Goal: Obtain resource: Obtain resource

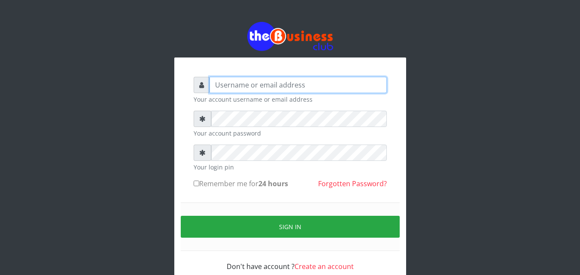
type input "omodaraoluwabukola7@gmail.com"
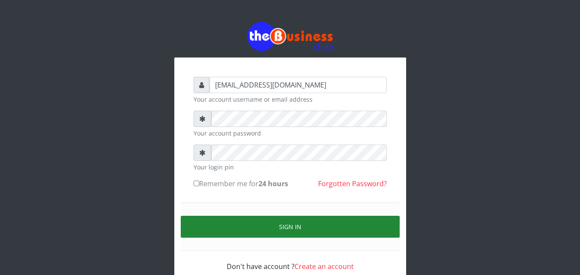
click at [276, 226] on button "Sign in" at bounding box center [290, 227] width 219 height 22
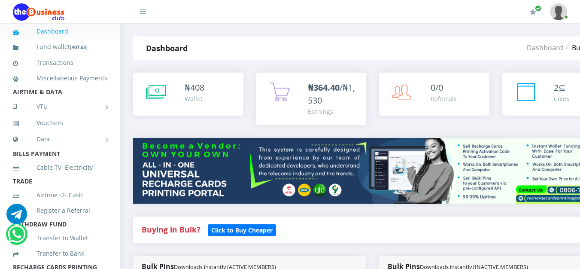
click at [111, 174] on li "Cable TV, Electricity" at bounding box center [60, 167] width 120 height 15
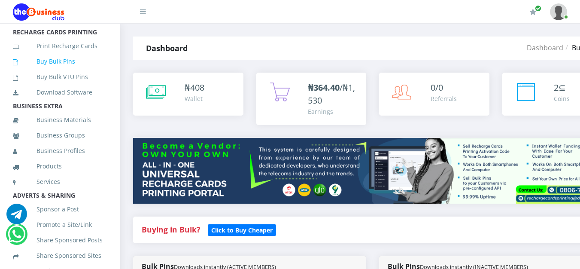
click at [43, 71] on link "Buy Bulk Pins" at bounding box center [60, 62] width 95 height 20
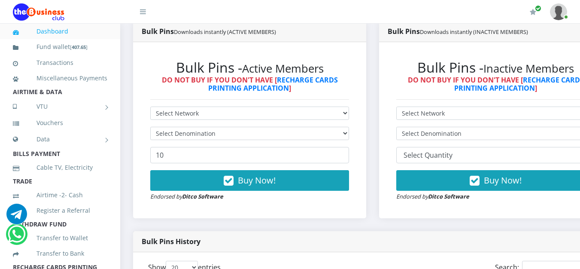
scroll to position [470, 0]
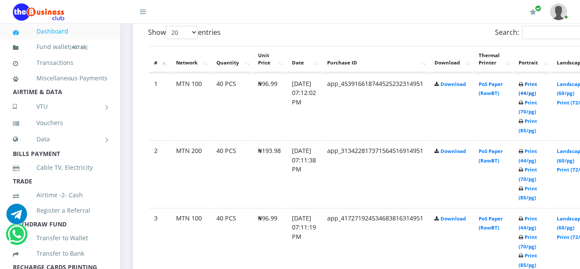
click at [537, 85] on link "Print (44/pg)" at bounding box center [528, 89] width 18 height 16
click at [537, 154] on link "Print (44/pg)" at bounding box center [528, 156] width 18 height 16
click at [537, 220] on link "Print (44/pg)" at bounding box center [528, 223] width 18 height 16
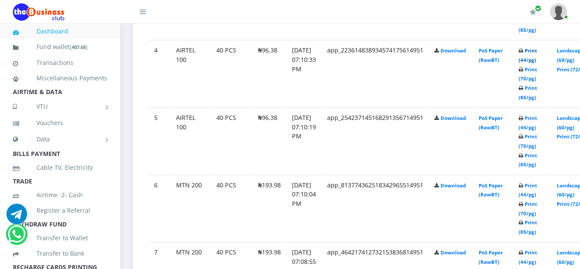
click at [537, 53] on link "Print (44/pg)" at bounding box center [528, 55] width 18 height 16
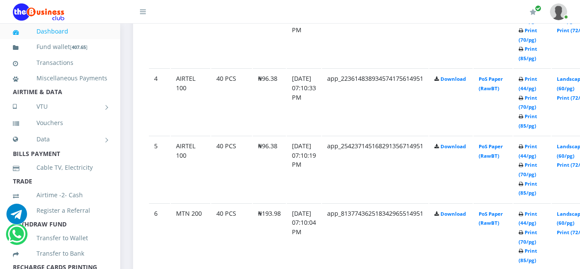
scroll to position [705, 0]
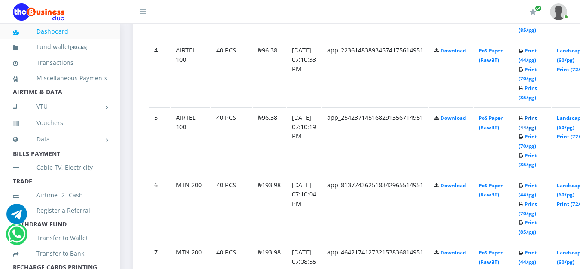
click at [537, 118] on link "Print (44/pg)" at bounding box center [528, 123] width 18 height 16
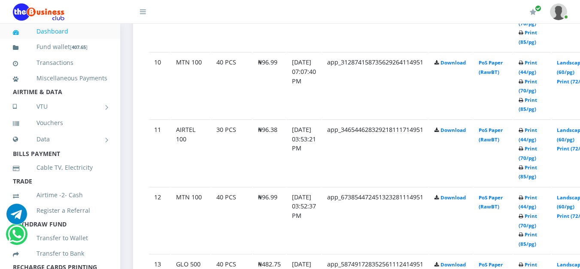
scroll to position [862, 0]
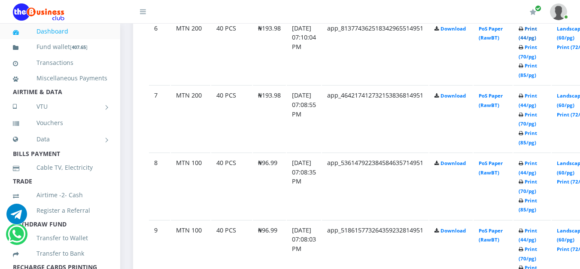
click at [537, 30] on link "Print (44/pg)" at bounding box center [528, 33] width 18 height 16
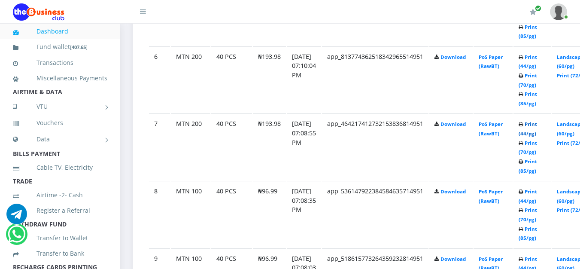
click at [537, 128] on link "Print (44/pg)" at bounding box center [528, 129] width 18 height 16
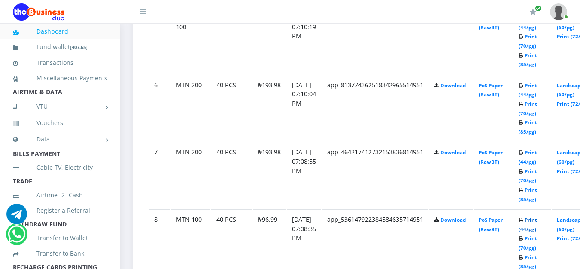
click at [537, 222] on link "Print (44/pg)" at bounding box center [528, 225] width 18 height 16
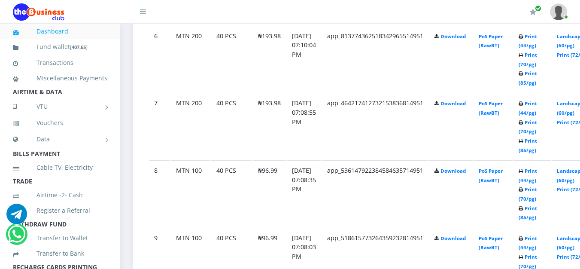
scroll to position [833, 0]
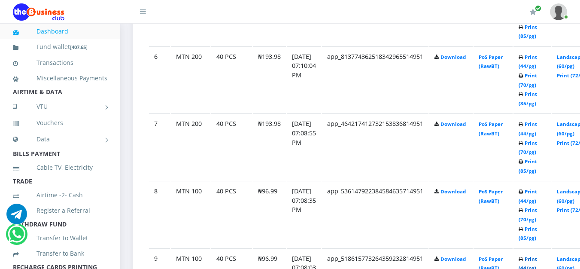
click at [537, 262] on link "Print (44/pg)" at bounding box center [528, 264] width 18 height 16
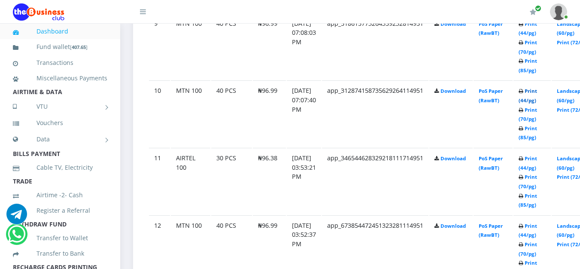
click at [537, 92] on link "Print (44/pg)" at bounding box center [528, 96] width 18 height 16
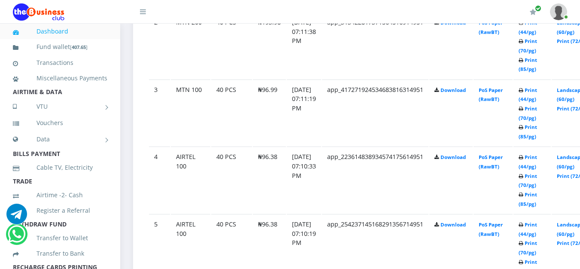
scroll to position [363, 0]
